Goal: Task Accomplishment & Management: Use online tool/utility

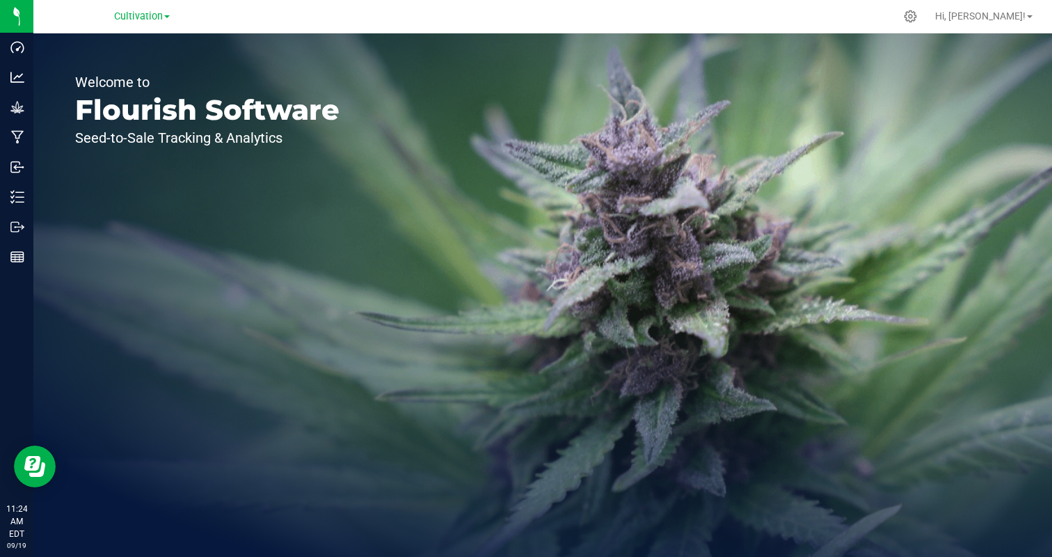
click at [917, 18] on icon at bounding box center [911, 16] width 13 height 13
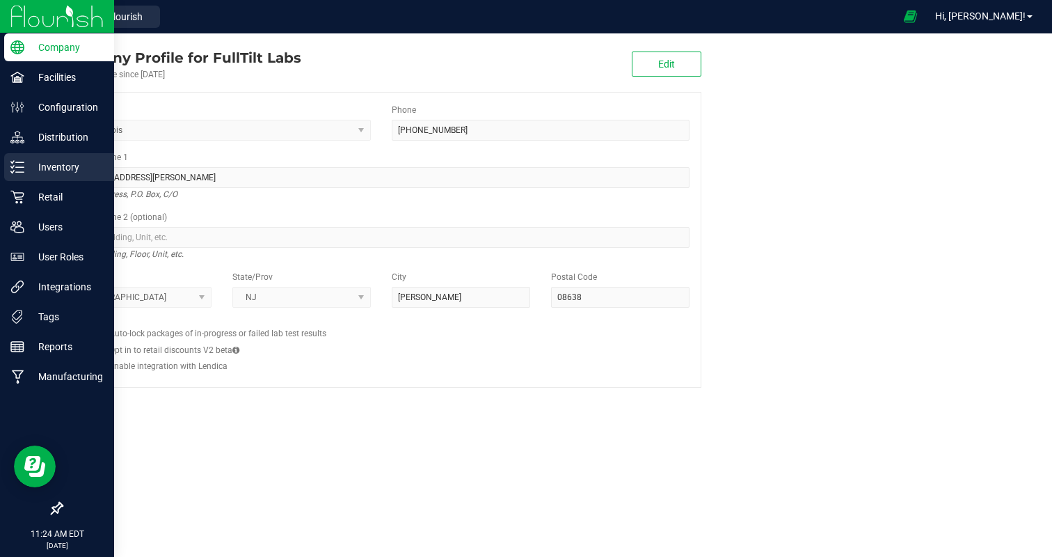
click at [43, 161] on p "Inventory" at bounding box center [66, 167] width 84 height 17
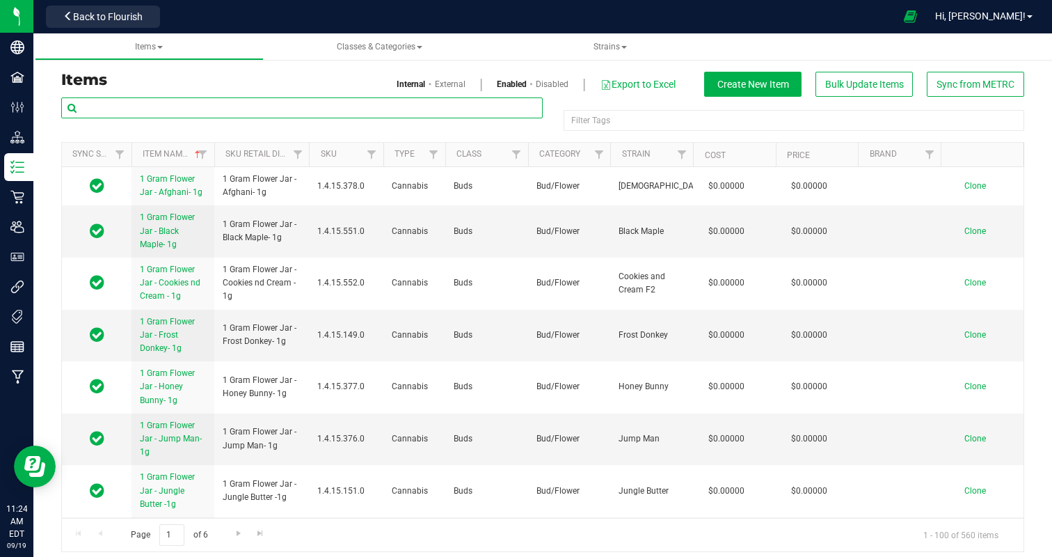
click at [177, 111] on input "text" at bounding box center [302, 107] width 482 height 21
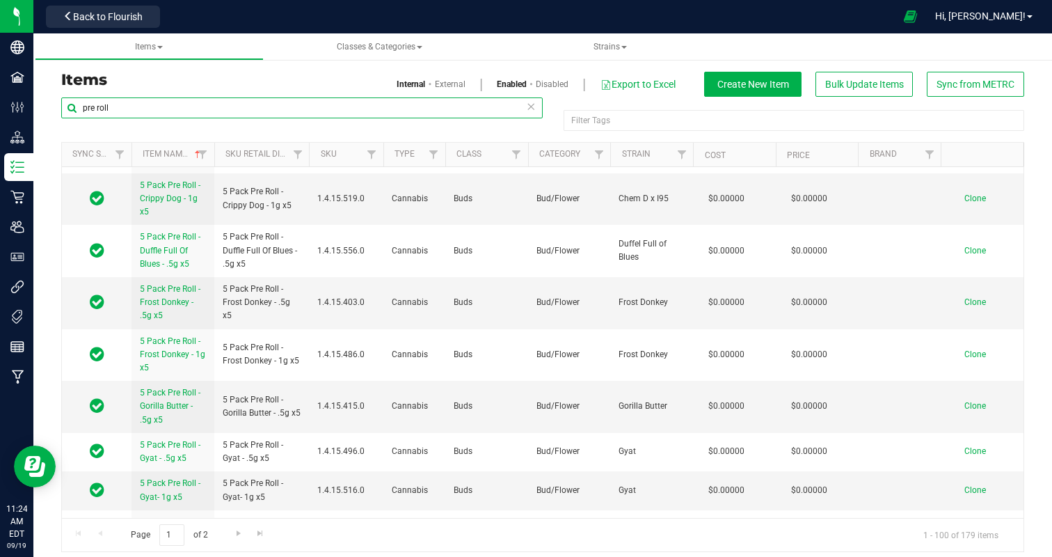
scroll to position [4533, 0]
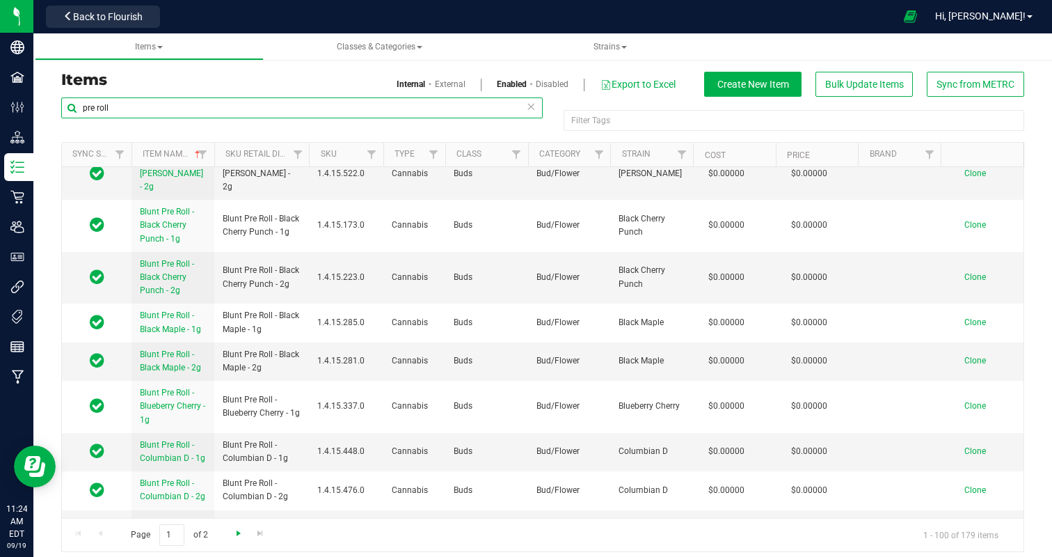
type input "pre roll"
click at [234, 535] on span "Go to the next page" at bounding box center [238, 532] width 11 height 11
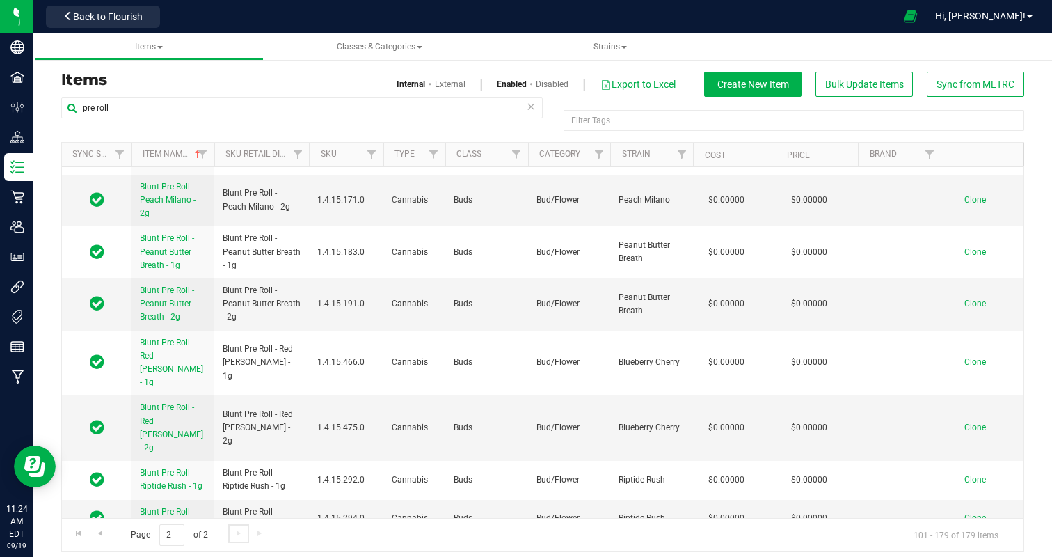
scroll to position [2962, 0]
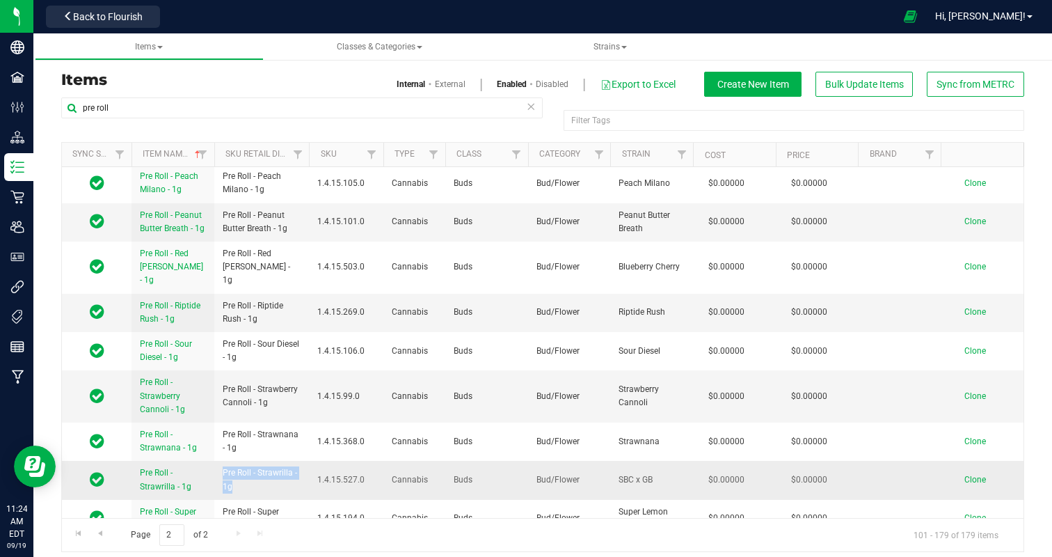
drag, startPoint x: 237, startPoint y: 290, endPoint x: 218, endPoint y: 276, distance: 24.4
click at [218, 461] on td "Pre Roll - Strawrilla - 1g" at bounding box center [261, 480] width 95 height 38
copy span "Pre Roll - Strawrilla - 1g"
click at [973, 461] on td "Clone" at bounding box center [982, 480] width 83 height 38
click at [973, 475] on span "Clone" at bounding box center [975, 480] width 22 height 10
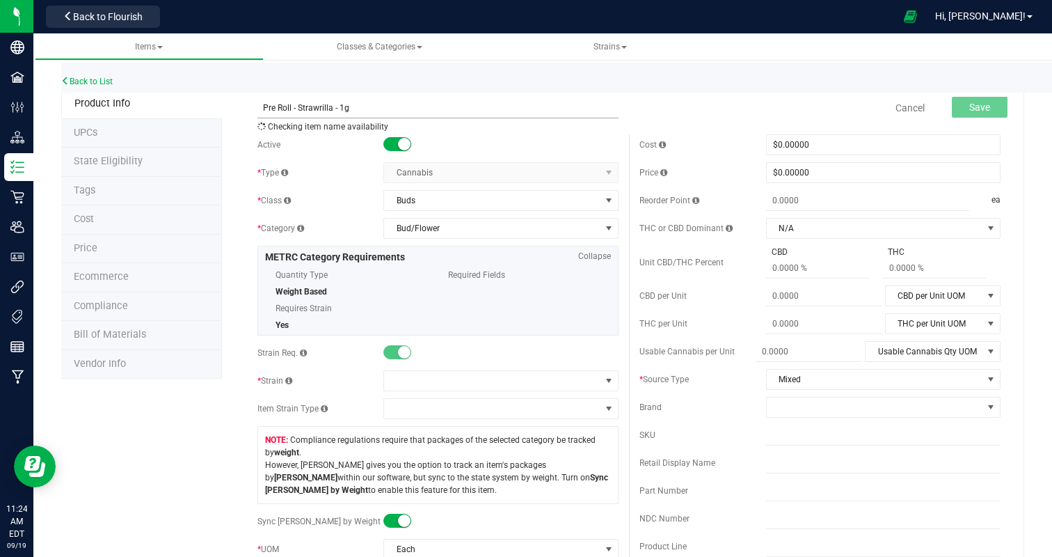
click at [296, 106] on input "Pre Roll - Strawrilla - 1g" at bounding box center [437, 107] width 361 height 21
drag, startPoint x: 298, startPoint y: 106, endPoint x: 331, endPoint y: 104, distance: 32.7
click at [331, 104] on input "Pre Roll - Strawrilla - 1g" at bounding box center [437, 107] width 361 height 21
type input "Pre Roll - Hell Z - 1g"
click at [436, 381] on span at bounding box center [492, 380] width 216 height 19
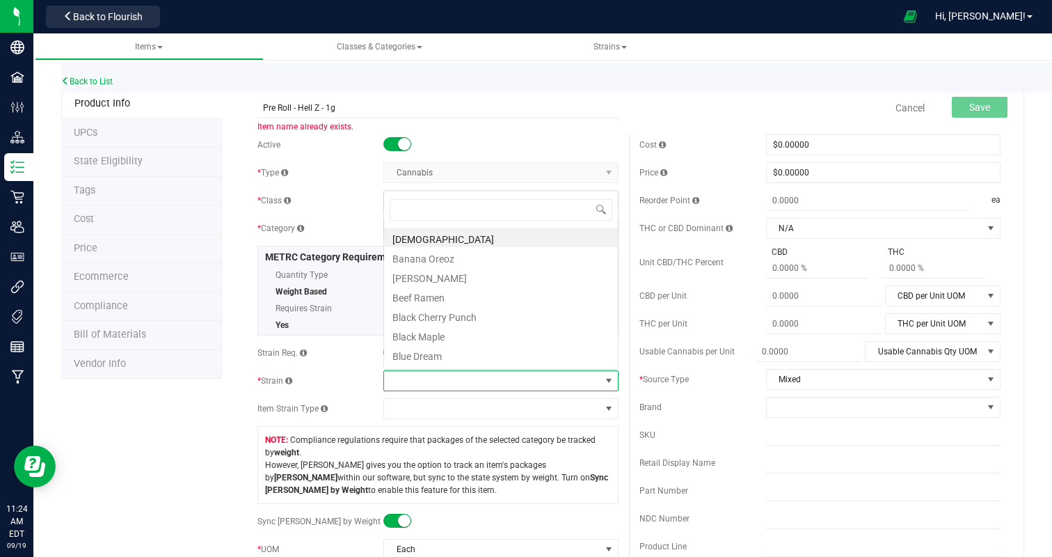
scroll to position [21, 234]
type input "hell"
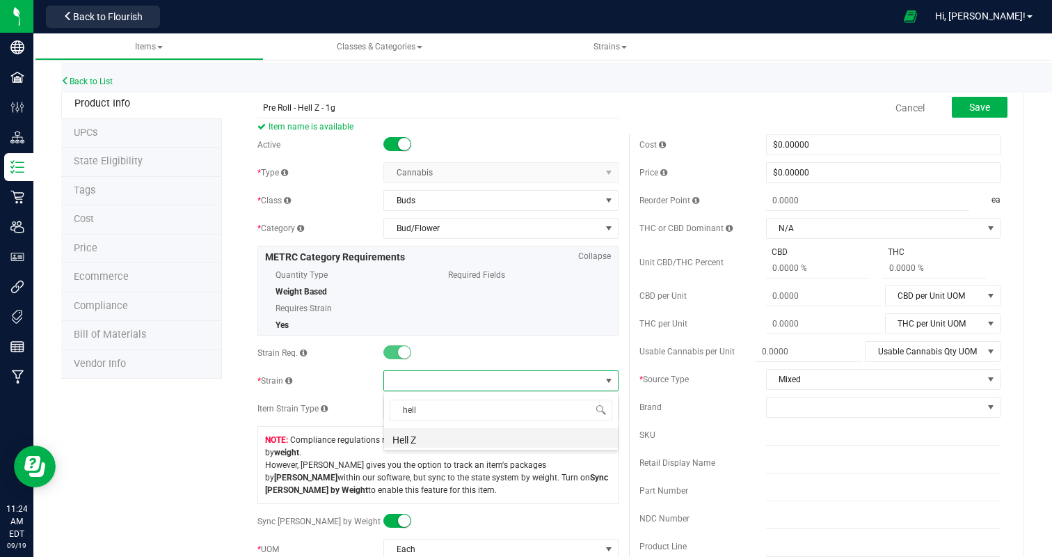
click at [412, 438] on li "Hell Z" at bounding box center [501, 437] width 234 height 19
click at [995, 99] on button "Save" at bounding box center [980, 107] width 56 height 21
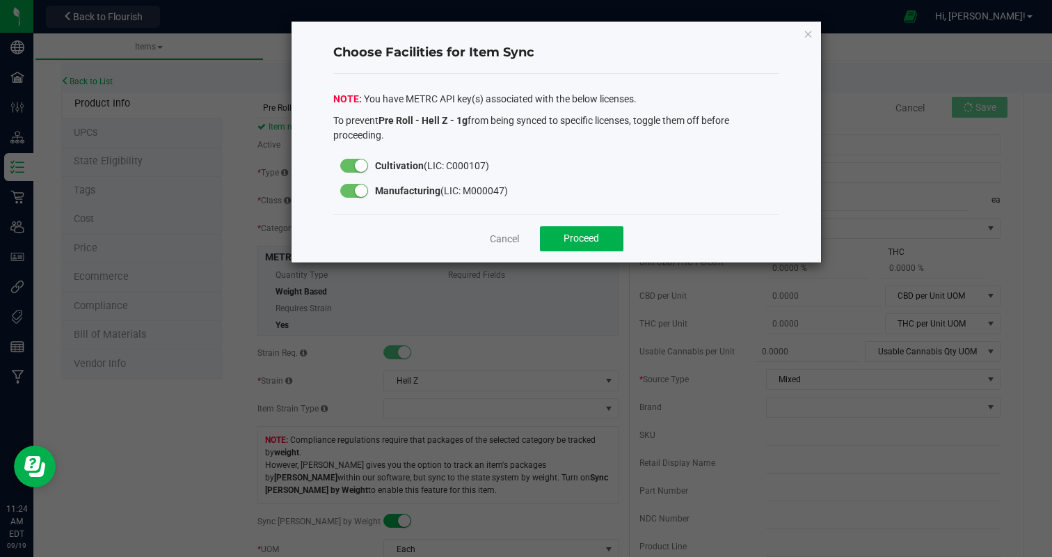
click at [353, 191] on div at bounding box center [354, 191] width 28 height 14
click at [593, 243] on span "Proceed" at bounding box center [581, 237] width 35 height 11
